Goal: Task Accomplishment & Management: Use online tool/utility

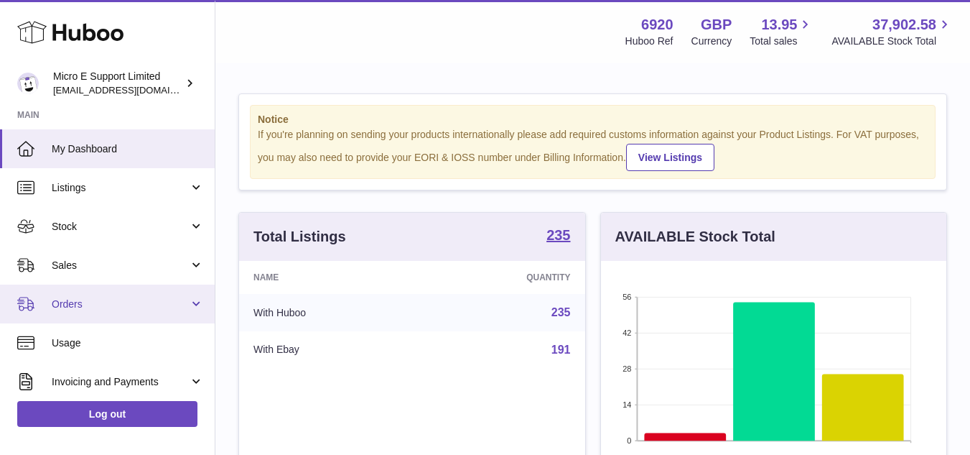
scroll to position [718005, 717883]
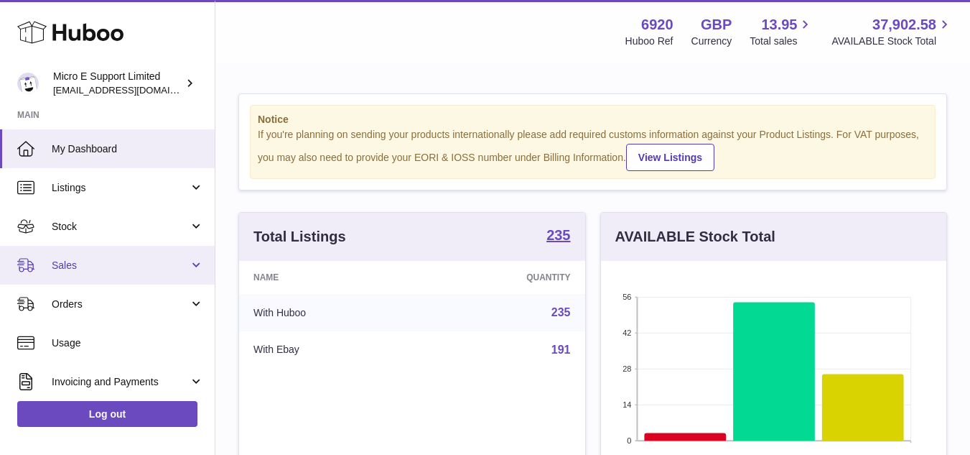
click at [129, 275] on link "Sales" at bounding box center [107, 265] width 215 height 39
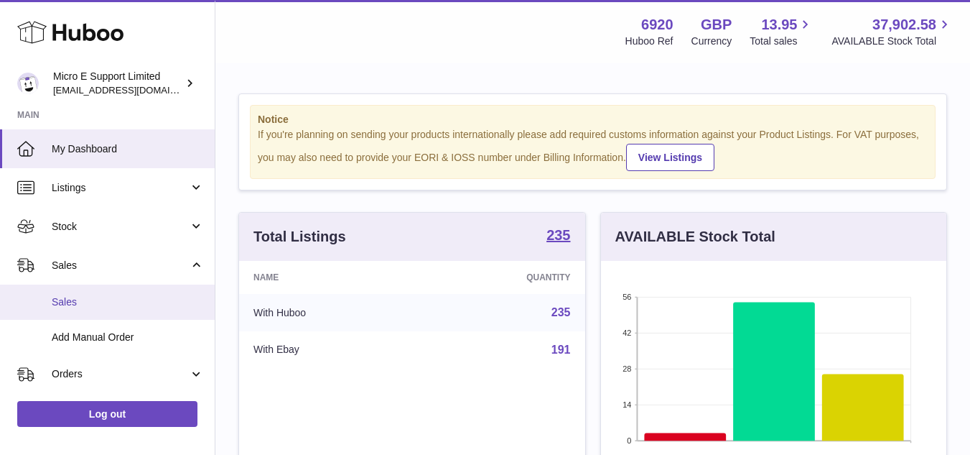
click at [83, 306] on span "Sales" at bounding box center [128, 302] width 152 height 14
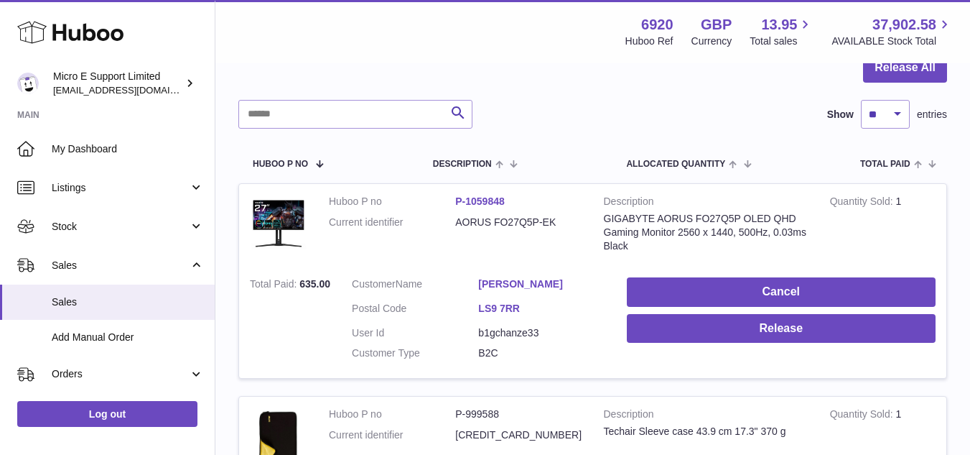
scroll to position [144, 0]
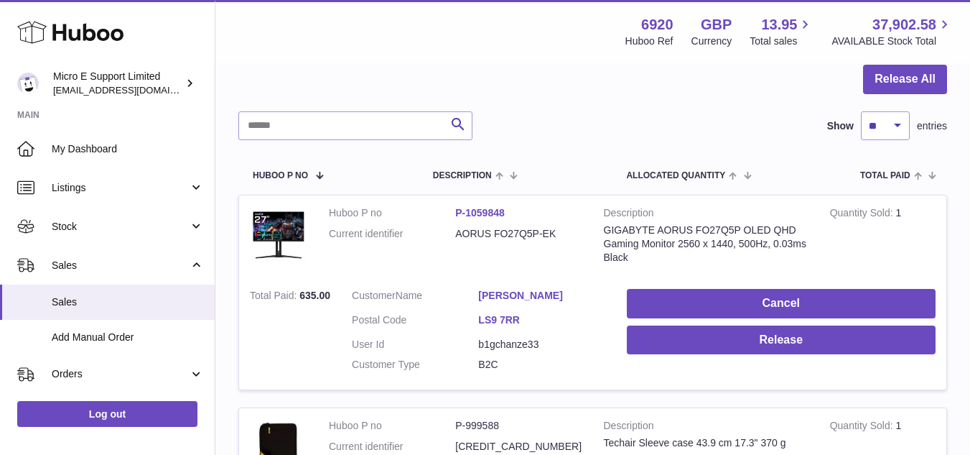
click at [516, 235] on dd "AORUS FO27Q5P-EK" at bounding box center [518, 234] width 126 height 14
copy tr "AORUS FO27Q5P-EK"
click at [547, 106] on div at bounding box center [592, 88] width 709 height 47
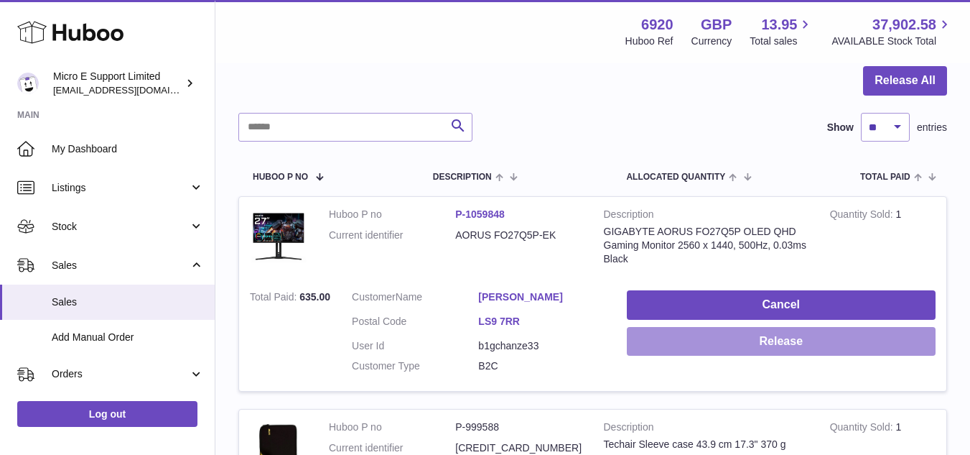
click at [746, 350] on button "Release" at bounding box center [781, 341] width 309 height 29
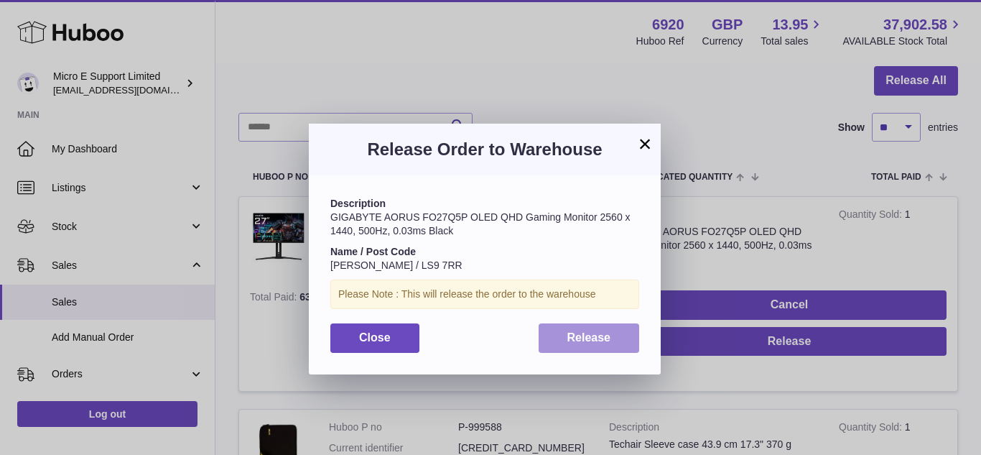
click at [572, 334] on span "Release" at bounding box center [589, 337] width 44 height 12
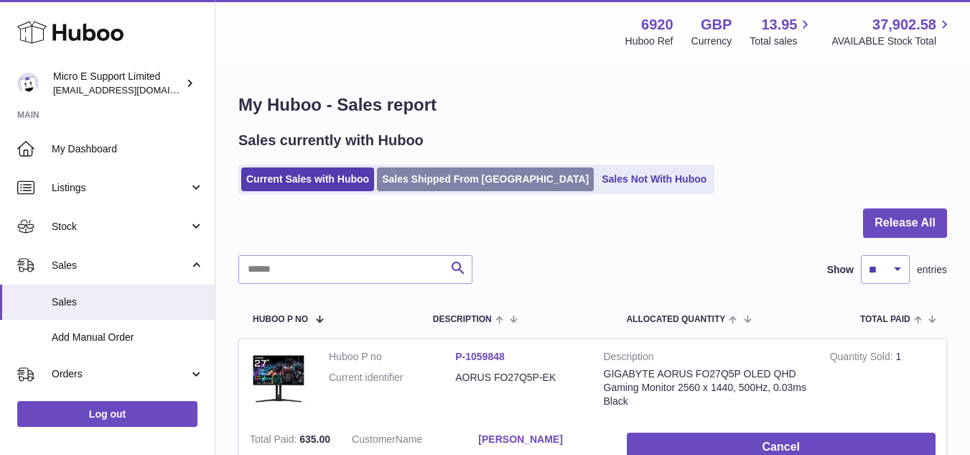
click at [437, 181] on link "Sales Shipped From [GEOGRAPHIC_DATA]" at bounding box center [485, 179] width 217 height 24
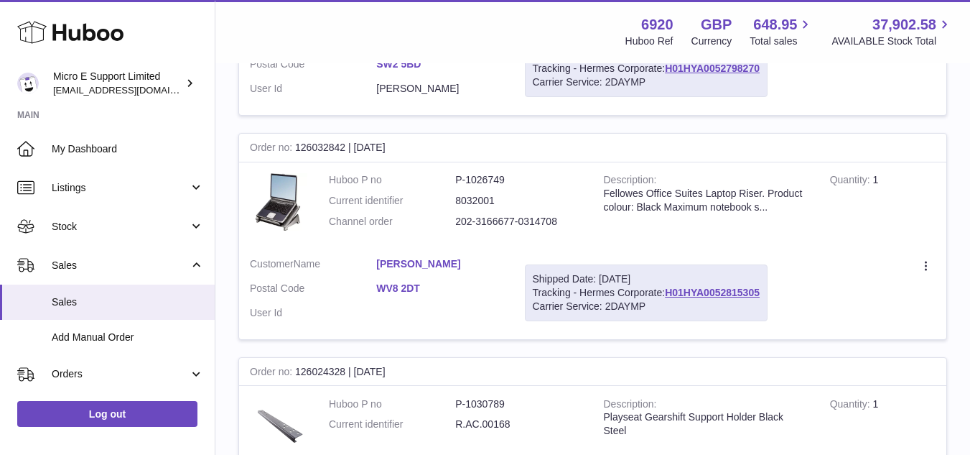
scroll to position [1077, 0]
click at [724, 292] on link "H01HYA0052815305" at bounding box center [712, 290] width 95 height 11
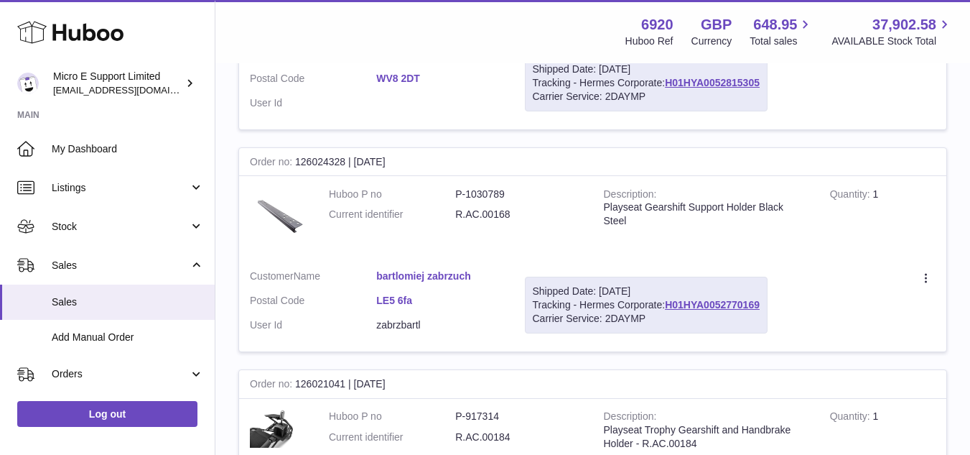
scroll to position [1365, 0]
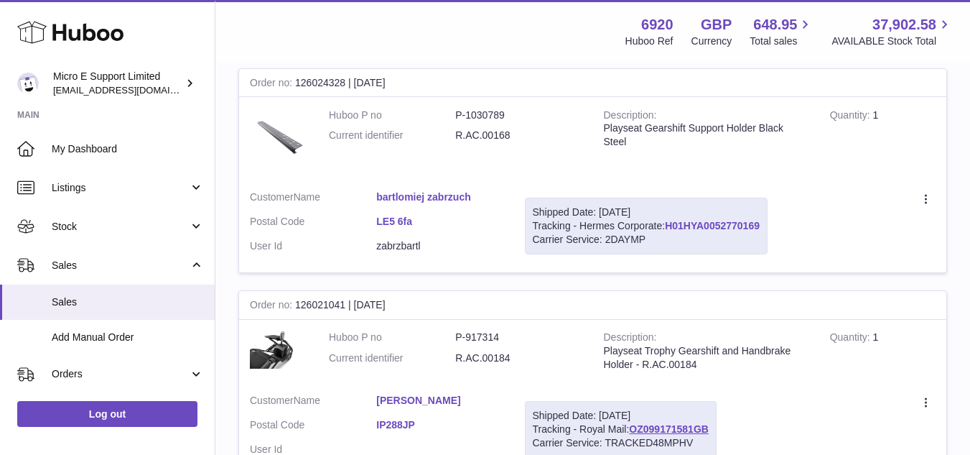
click at [715, 223] on link "H01HYA0052770169" at bounding box center [712, 225] width 95 height 11
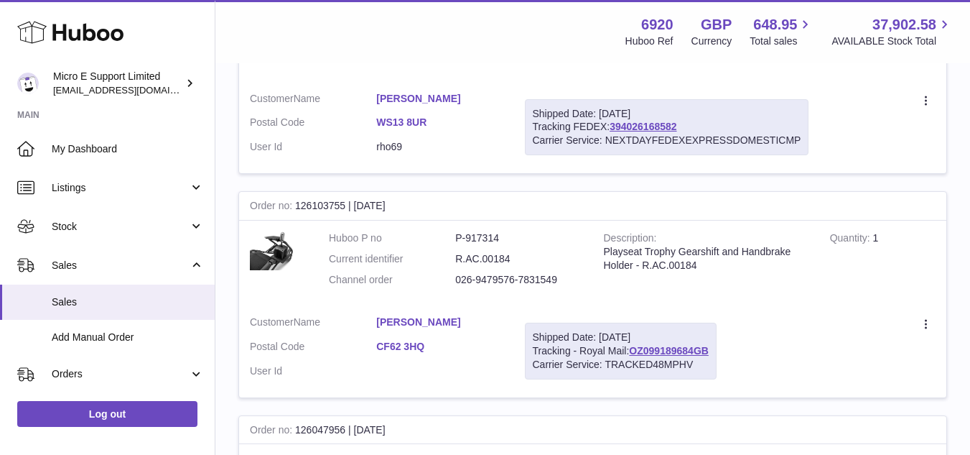
scroll to position [575, 0]
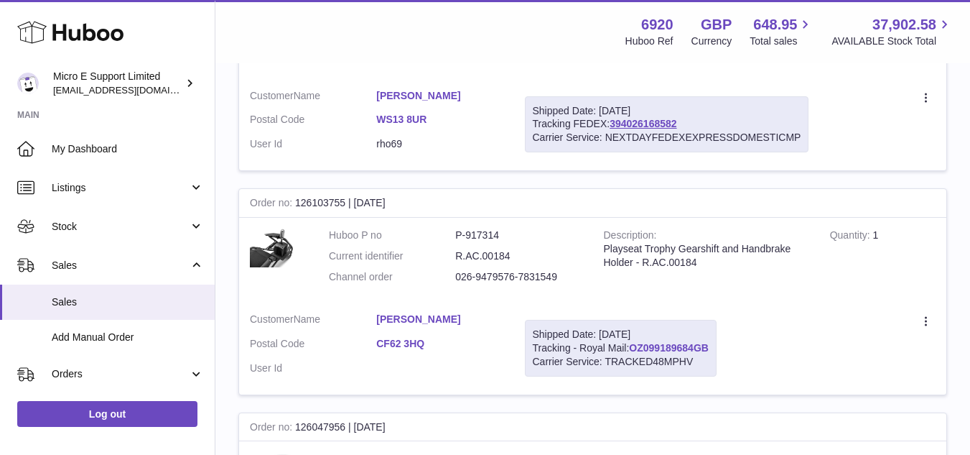
click at [675, 346] on link "OZ099189684GB" at bounding box center [669, 347] width 80 height 11
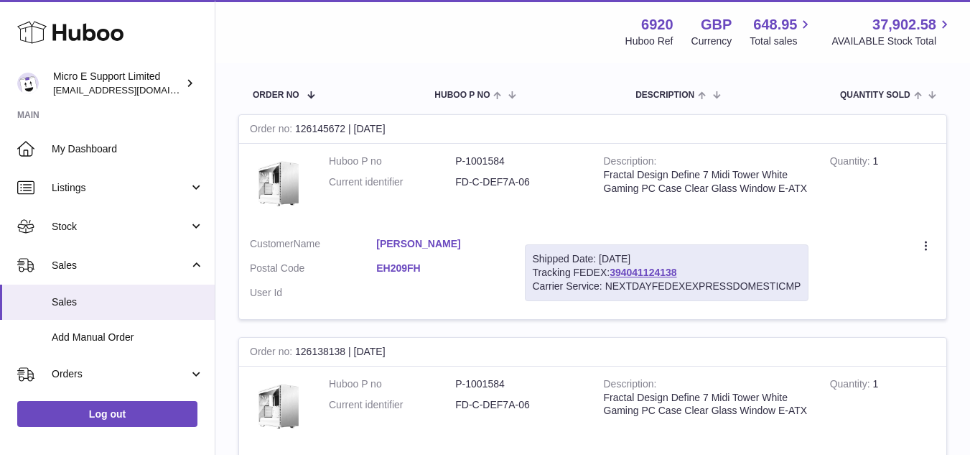
scroll to position [215, 0]
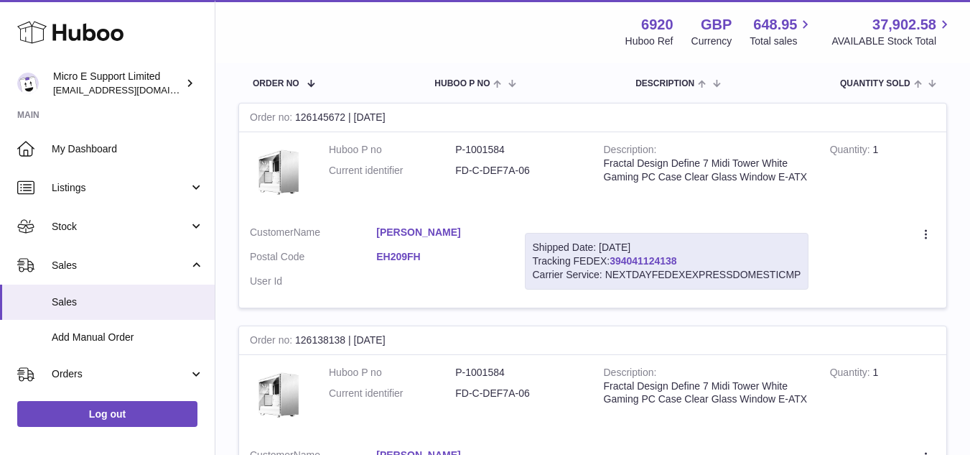
click at [645, 261] on link "394041124138" at bounding box center [643, 260] width 67 height 11
